Goal: Task Accomplishment & Management: Use online tool/utility

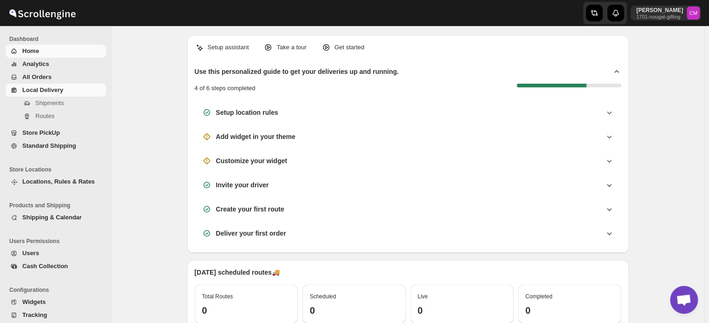
click at [34, 87] on span "Local Delivery" at bounding box center [63, 89] width 82 height 9
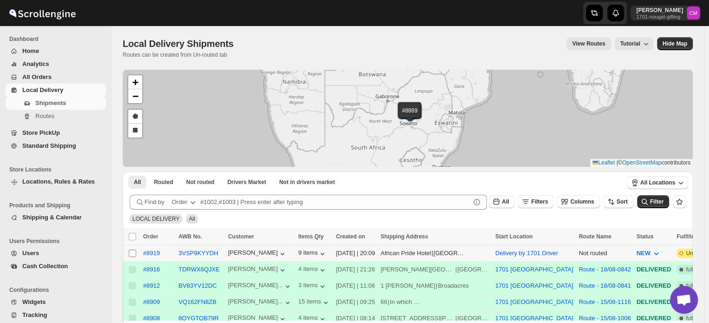
click at [133, 252] on input "Select shipment" at bounding box center [132, 252] width 7 height 7
checkbox input "true"
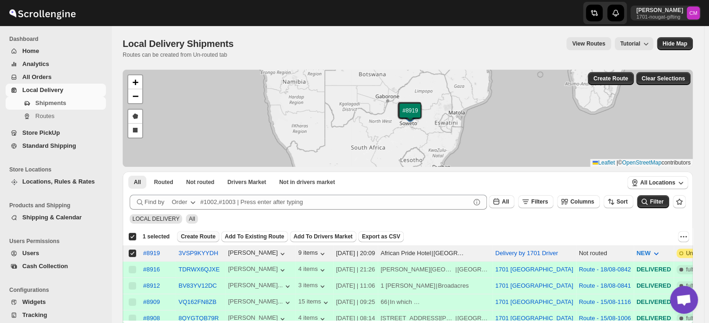
click at [204, 237] on span "Create Route" at bounding box center [198, 236] width 35 height 7
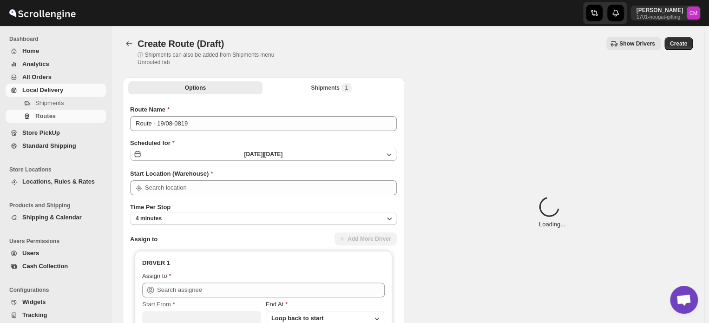
type input "Delivery by 1701 Driver"
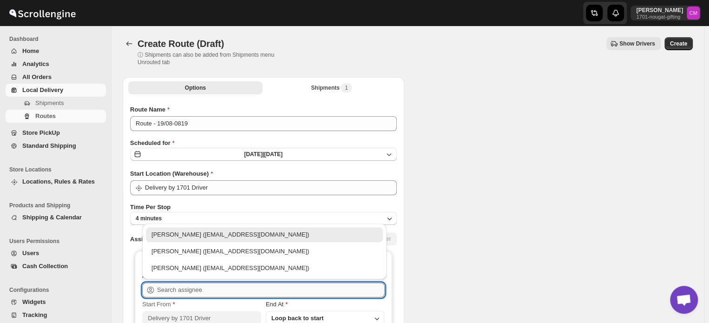
click at [181, 285] on input "text" at bounding box center [271, 289] width 228 height 15
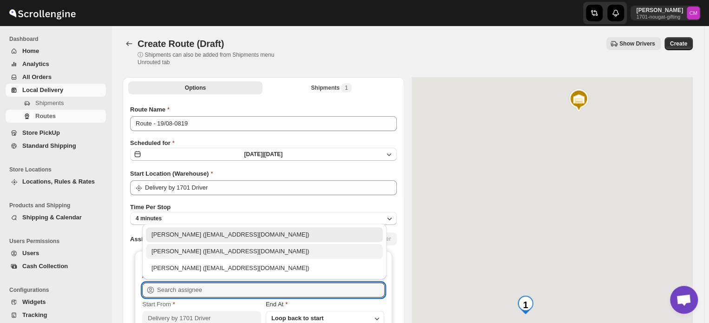
click at [178, 253] on div "[PERSON_NAME] ([EMAIL_ADDRESS][DOMAIN_NAME])" at bounding box center [264, 251] width 226 height 9
type input "[PERSON_NAME] ([EMAIL_ADDRESS][DOMAIN_NAME])"
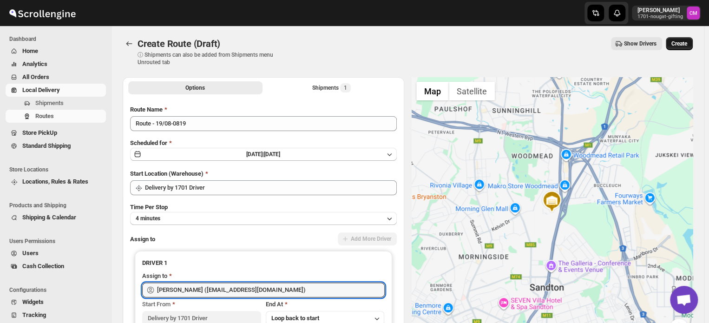
click at [677, 45] on span "Create" at bounding box center [679, 43] width 16 height 7
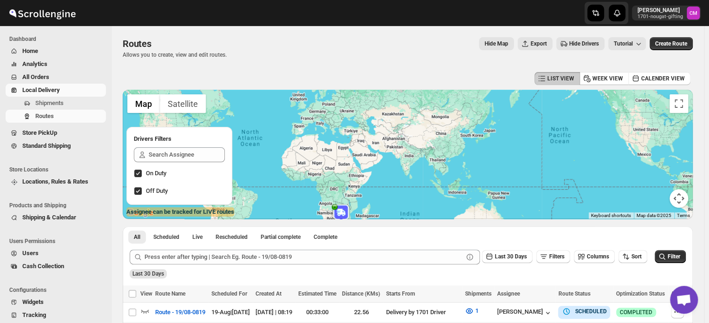
click at [39, 144] on span "Standard Shipping" at bounding box center [46, 145] width 48 height 7
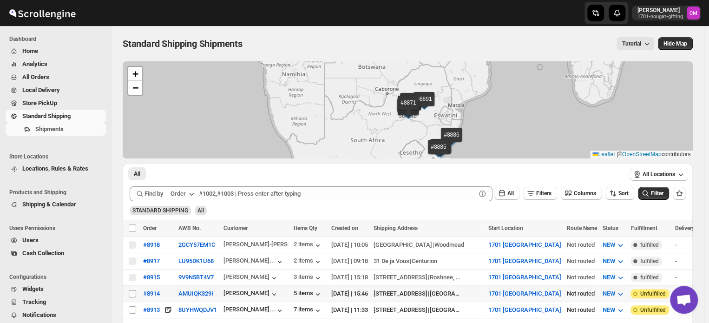
click at [132, 291] on input "Select shipment" at bounding box center [132, 293] width 7 height 7
checkbox input "true"
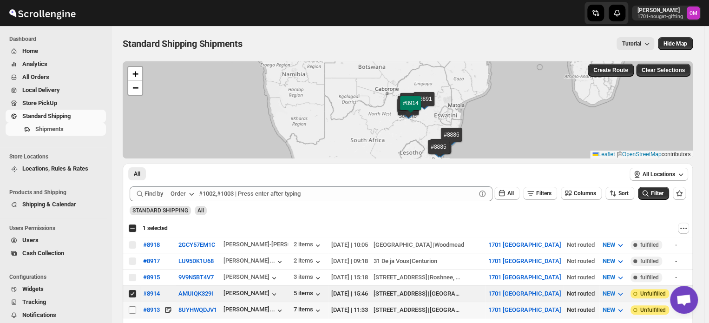
click at [131, 306] on input "Select shipment" at bounding box center [132, 309] width 7 height 7
checkbox input "true"
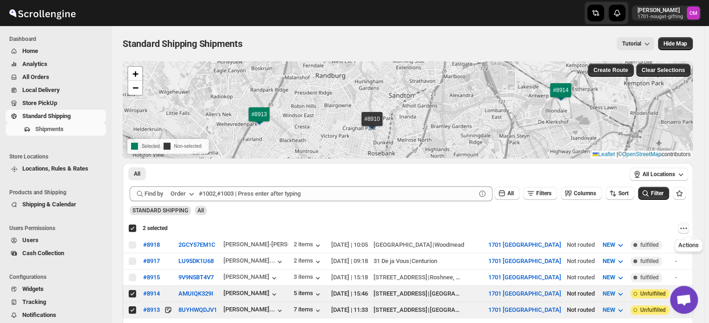
click at [687, 229] on icon "Actions" at bounding box center [682, 227] width 9 height 9
click at [662, 248] on span "MOVE TO LOCAL DELIVERY" at bounding box center [650, 245] width 73 height 7
checkbox input "false"
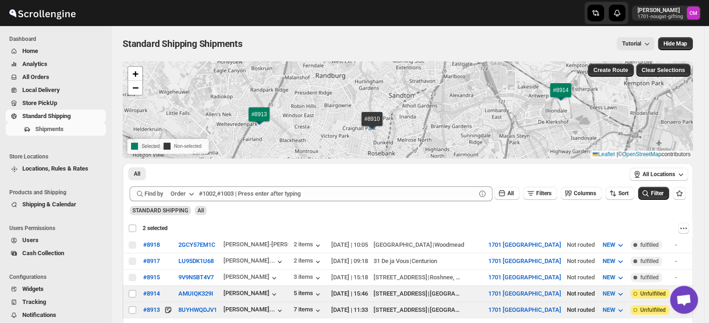
checkbox input "false"
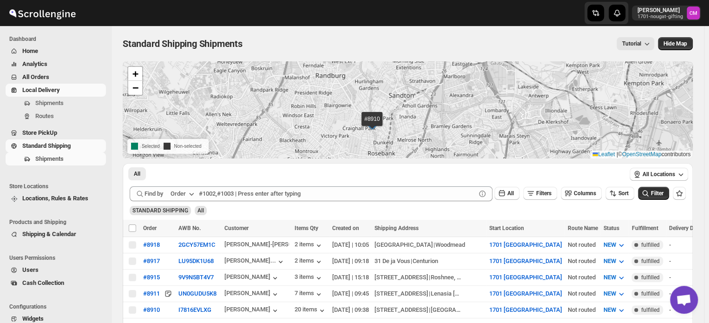
click at [29, 90] on span "Local Delivery" at bounding box center [41, 89] width 38 height 7
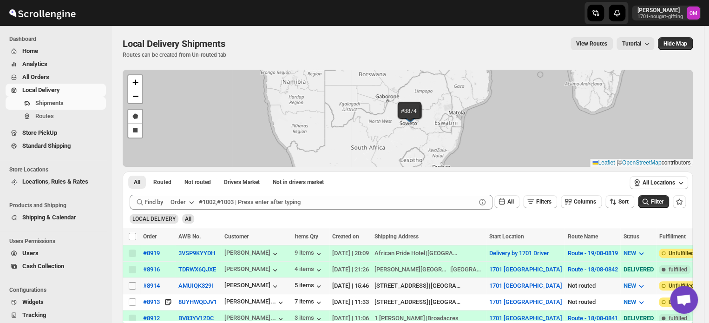
click at [130, 283] on input "Select shipment" at bounding box center [132, 285] width 7 height 7
checkbox input "true"
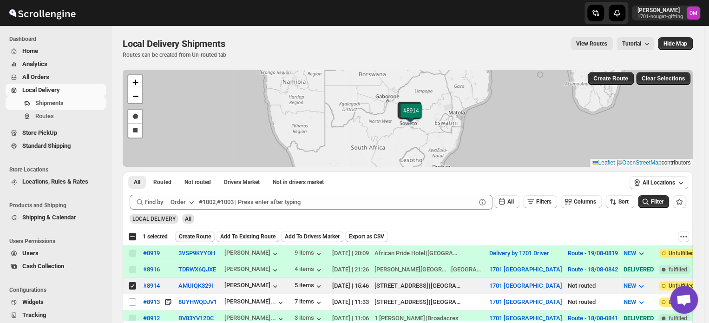
click at [198, 239] on span "Create Route" at bounding box center [195, 236] width 32 height 7
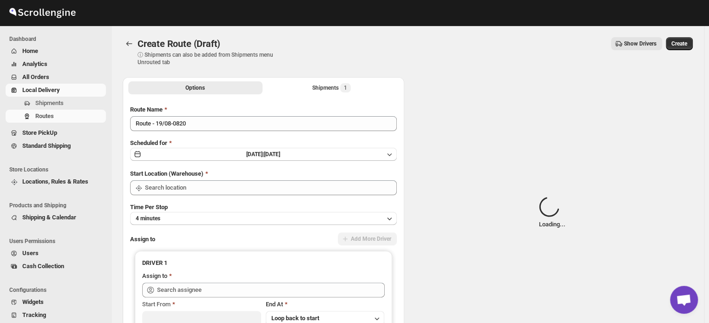
type input "1701 [GEOGRAPHIC_DATA]"
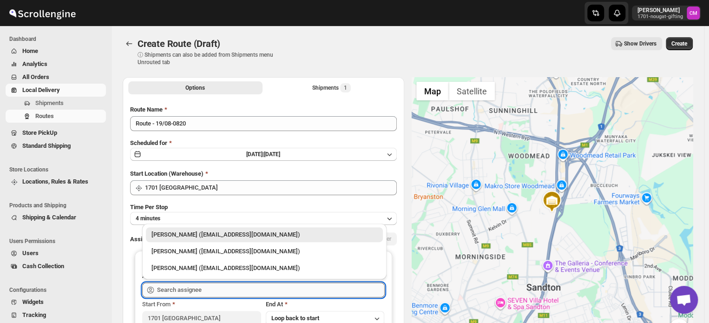
click at [186, 286] on input "text" at bounding box center [271, 289] width 228 height 15
click at [188, 251] on div "[PERSON_NAME] ([EMAIL_ADDRESS][DOMAIN_NAME])" at bounding box center [264, 251] width 226 height 9
type input "[PERSON_NAME] ([EMAIL_ADDRESS][DOMAIN_NAME])"
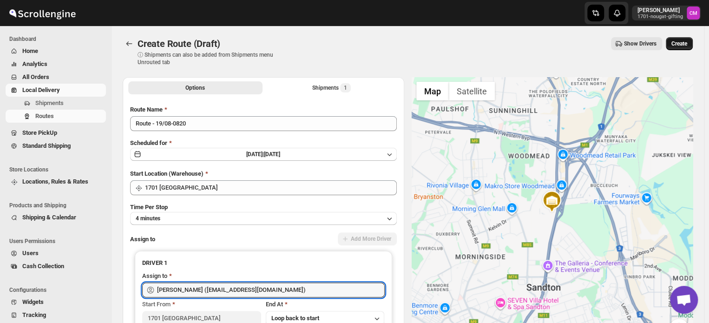
click at [674, 39] on button "Create" at bounding box center [678, 43] width 27 height 13
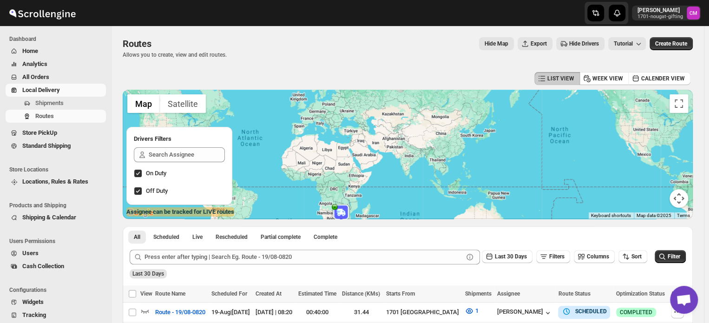
click at [41, 89] on span "Local Delivery" at bounding box center [41, 89] width 38 height 7
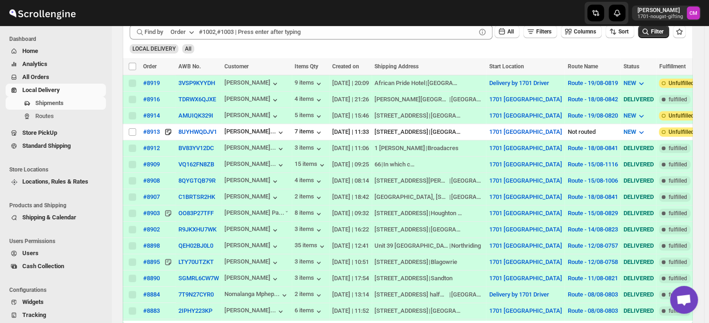
scroll to position [175, 0]
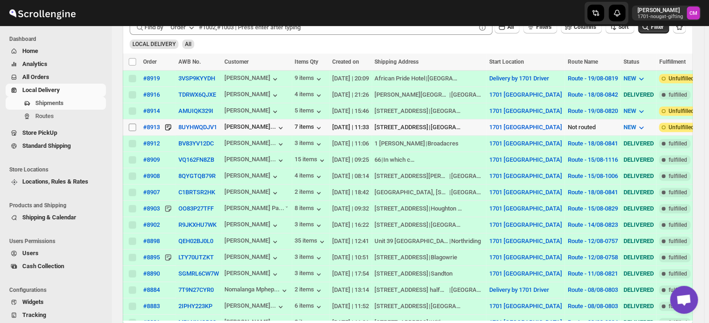
click at [131, 124] on input "Select shipment" at bounding box center [132, 127] width 7 height 7
checkbox input "true"
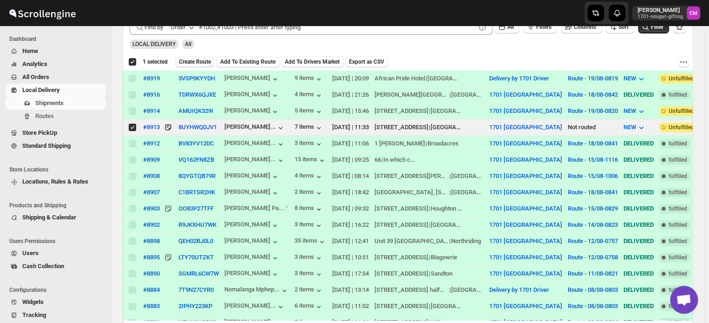
click at [204, 60] on span "Create Route" at bounding box center [195, 61] width 32 height 7
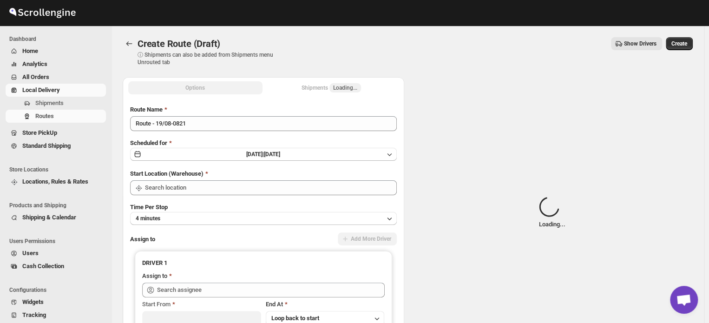
type input "1701 [GEOGRAPHIC_DATA]"
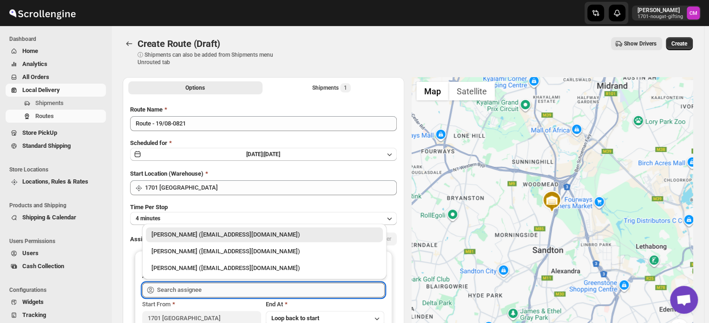
click at [158, 295] on input "text" at bounding box center [271, 289] width 228 height 15
click at [156, 251] on div "[PERSON_NAME] ([EMAIL_ADDRESS][DOMAIN_NAME])" at bounding box center [264, 251] width 226 height 9
type input "[PERSON_NAME] ([EMAIL_ADDRESS][DOMAIN_NAME])"
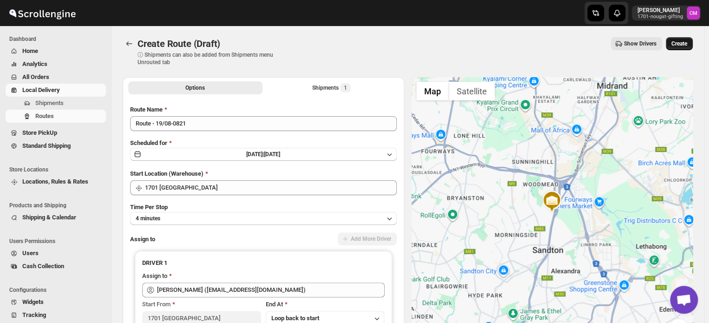
click at [681, 39] on button "Create" at bounding box center [678, 43] width 27 height 13
